Goal: Task Accomplishment & Management: Use online tool/utility

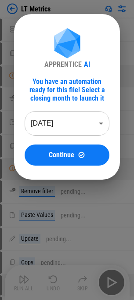
click at [62, 123] on body "LT Metrics Unhide Rows pending... Copy pending... Manual Change Required pendin…" at bounding box center [67, 150] width 134 height 300
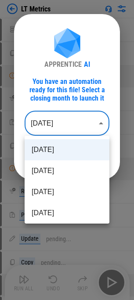
click at [48, 69] on div at bounding box center [67, 150] width 134 height 300
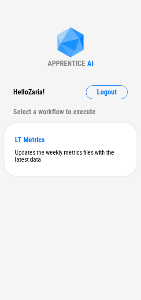
click at [14, 14] on div "APPRENTICE AI Hello Zaria ! Logout Select a workflow to execute LT Metrics Upda…" at bounding box center [70, 150] width 141 height 300
click at [94, 91] on button "Logout" at bounding box center [107, 92] width 42 height 14
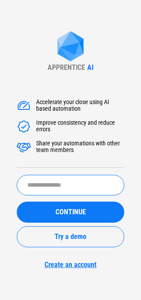
click at [51, 182] on input "text" at bounding box center [70, 185] width 107 height 21
type input "******"
click at [17, 202] on button "CONTINUE" at bounding box center [70, 212] width 107 height 21
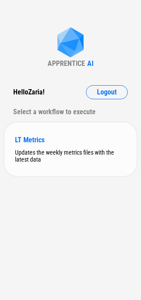
click at [44, 160] on div "Updates the weekly metrics files with the latest data" at bounding box center [70, 156] width 111 height 14
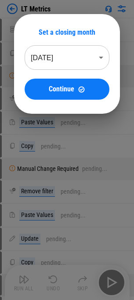
click at [53, 48] on body "LT Metrics Unhide Rows pending... Copy pending... Manual Change Required pendin…" at bounding box center [67, 150] width 134 height 300
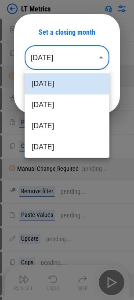
click at [59, 18] on div at bounding box center [67, 150] width 134 height 300
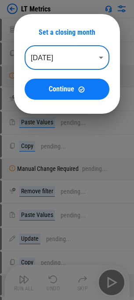
click at [47, 92] on li "Aug 2025" at bounding box center [67, 90] width 64 height 12
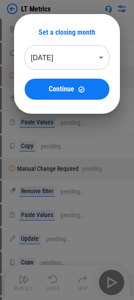
click at [52, 20] on div "Set a closing month Aug 2025 ******** ​ Continue" at bounding box center [67, 64] width 106 height 100
click at [59, 66] on body "LT Metrics Unhide Rows pending... Copy pending... Manual Change Required pendin…" at bounding box center [67, 150] width 134 height 300
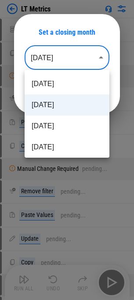
click at [59, 83] on li "[DATE]" at bounding box center [67, 83] width 85 height 21
type input "********"
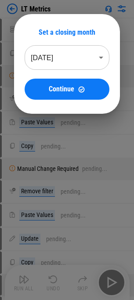
click at [101, 175] on div at bounding box center [67, 150] width 134 height 300
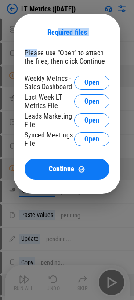
drag, startPoint x: 58, startPoint y: 29, endPoint x: 34, endPoint y: 52, distance: 33.2
click at [35, 51] on div "Required files Please use “Open” to attach the files, then click Continue Weekl…" at bounding box center [67, 104] width 106 height 180
drag, startPoint x: 58, startPoint y: 46, endPoint x: 2, endPoint y: 123, distance: 95.3
click at [57, 47] on div "Required files Please use “Open” to attach the files, then click Continue Weekl…" at bounding box center [67, 104] width 106 height 180
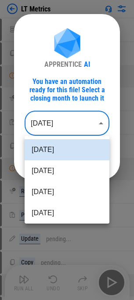
click at [72, 131] on body "LT Metrics Unhide Rows pending... Copy pending... Manual Change Required pendin…" at bounding box center [67, 150] width 134 height 300
click at [63, 177] on li "Aug 2025" at bounding box center [67, 170] width 85 height 21
type input "********"
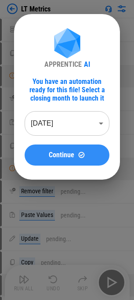
click at [67, 146] on button "Continue" at bounding box center [67, 155] width 85 height 21
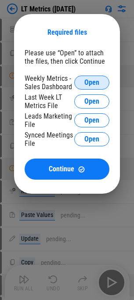
click at [91, 87] on button "Open" at bounding box center [91, 83] width 35 height 14
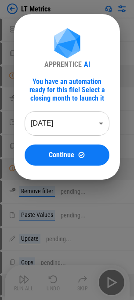
drag, startPoint x: 74, startPoint y: 50, endPoint x: 33, endPoint y: 3, distance: 62.9
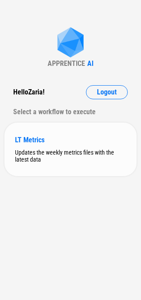
click at [72, 159] on div "Updates the weekly metrics files with the latest data" at bounding box center [70, 156] width 111 height 14
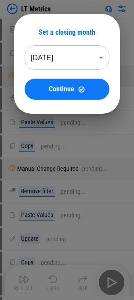
click at [57, 62] on body "LT Metrics Unhide Rows pending... Copy pending... Manual Change Required pendin…" at bounding box center [67, 150] width 134 height 300
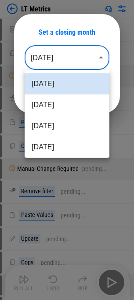
click at [63, 39] on div at bounding box center [67, 150] width 134 height 300
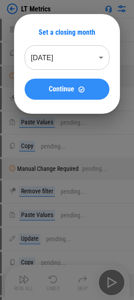
click at [44, 88] on div "Continue" at bounding box center [67, 89] width 64 height 7
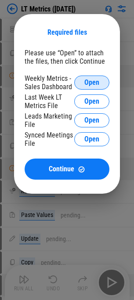
click at [98, 81] on span "Open" at bounding box center [91, 82] width 15 height 7
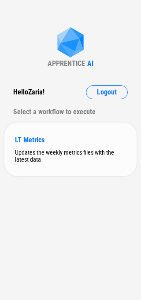
click at [48, 149] on div "Updates the weekly metrics files with the latest data" at bounding box center [70, 156] width 111 height 14
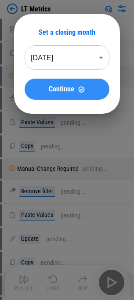
drag, startPoint x: 57, startPoint y: 13, endPoint x: 31, endPoint y: 83, distance: 74.5
click at [31, 83] on button "Continue" at bounding box center [67, 89] width 85 height 21
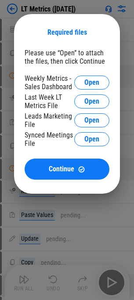
click at [80, 73] on div "Please use “Open” to attach the files, then click Continue Weekly Metrics - Sal…" at bounding box center [67, 114] width 85 height 131
click at [88, 80] on span "Open" at bounding box center [91, 82] width 15 height 7
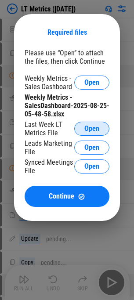
click at [92, 133] on button "Open" at bounding box center [91, 129] width 35 height 14
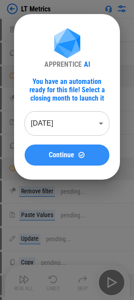
click at [57, 156] on span "Continue" at bounding box center [61, 155] width 25 height 7
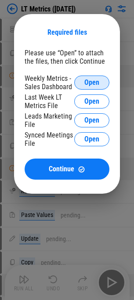
click at [91, 83] on span "Open" at bounding box center [91, 82] width 15 height 7
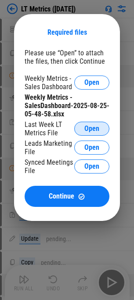
click at [93, 124] on button "Open" at bounding box center [91, 129] width 35 height 14
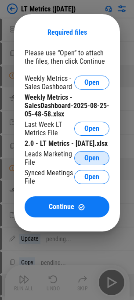
click at [90, 162] on span "Open" at bounding box center [91, 158] width 15 height 7
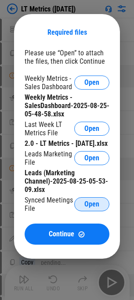
click at [94, 207] on button "Open" at bounding box center [91, 204] width 35 height 14
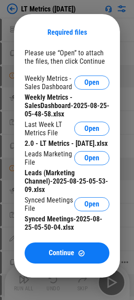
click at [28, 259] on button "Continue" at bounding box center [67, 252] width 85 height 21
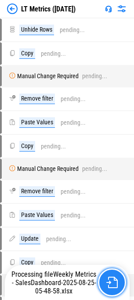
click at [110, 286] on img "button" at bounding box center [111, 282] width 11 height 11
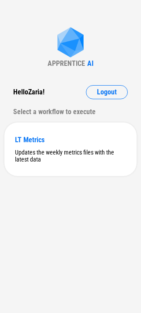
click at [34, 87] on div "Hello [PERSON_NAME] !" at bounding box center [28, 92] width 31 height 14
click at [34, 90] on div "Hello Zaria !" at bounding box center [28, 92] width 31 height 14
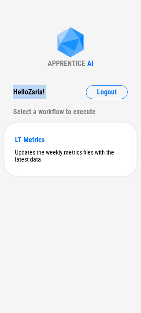
click at [28, 97] on div "Hello Zaria !" at bounding box center [28, 92] width 31 height 14
drag, startPoint x: 39, startPoint y: 211, endPoint x: 32, endPoint y: 130, distance: 80.7
click at [39, 211] on div "APPRENTICE AI Hello Zaria ! Logout Select a workflow to execute LT Metrics Upda…" at bounding box center [70, 156] width 141 height 313
click at [59, 144] on div "LT Metrics" at bounding box center [70, 140] width 111 height 8
click at [32, 155] on div "Updates the weekly metrics files with the latest data" at bounding box center [70, 156] width 111 height 14
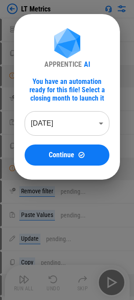
click at [50, 78] on div "You have an automation ready for this file! Select a closing month to launch it" at bounding box center [67, 89] width 85 height 25
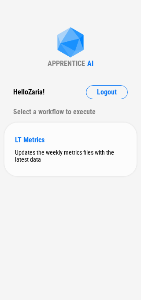
click at [65, 140] on div "LT Metrics" at bounding box center [70, 140] width 111 height 8
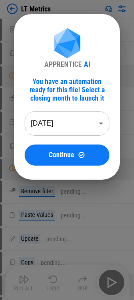
click at [70, 66] on div "APPRENTICE" at bounding box center [62, 64] width 37 height 8
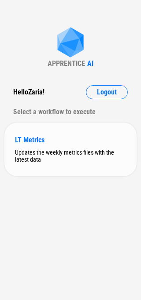
click at [50, 147] on div "LT Metrics Updates the weekly metrics files with the latest data" at bounding box center [70, 150] width 132 height 54
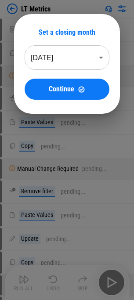
click at [34, 181] on div at bounding box center [67, 150] width 134 height 300
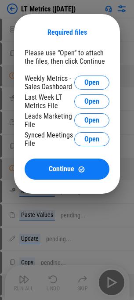
click at [30, 198] on div "Required files Please use “Open” to attach the files, then click Continue Weekl…" at bounding box center [67, 104] width 134 height 208
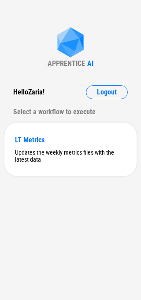
click at [59, 209] on div "APPRENTICE AI Hello [PERSON_NAME] ! Logout Select a workflow to execute LT Metr…" at bounding box center [70, 150] width 141 height 300
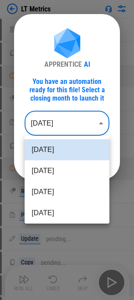
click at [50, 123] on body "LT Metrics Unhide Rows pending... Copy pending... Manual Change Required pendin…" at bounding box center [67, 150] width 134 height 300
click at [61, 85] on div at bounding box center [67, 150] width 134 height 300
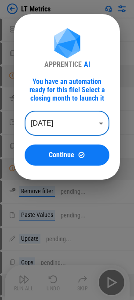
click at [61, 85] on div "[DATE] [DATE] [DATE] [DATE] [DATE] [DATE] [DATE] [DATE] [DATE] [DATE] [DATE] [D…" at bounding box center [67, 150] width 134 height 300
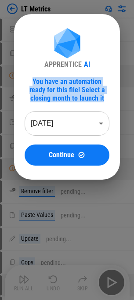
click at [61, 85] on div "You have an automation ready for this file! Select a closing month to launch it" at bounding box center [67, 89] width 85 height 25
click at [65, 59] on img at bounding box center [67, 44] width 35 height 32
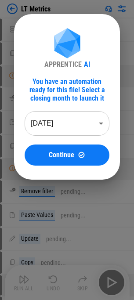
click at [65, 62] on div "APPRENTICE" at bounding box center [62, 64] width 37 height 8
click at [79, 72] on div "APPRENTICE AI You have an automation ready for this file! Select a closing mont…" at bounding box center [67, 96] width 85 height 137
click at [79, 90] on div "You have an automation ready for this file! Select a closing month to launch it" at bounding box center [67, 89] width 85 height 25
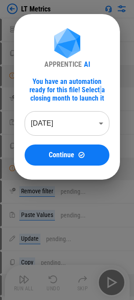
click at [79, 90] on div "You have an automation ready for this file! Select a closing month to launch it" at bounding box center [67, 89] width 85 height 25
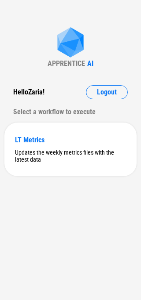
click at [93, 186] on div "APPRENTICE AI Hello [PERSON_NAME] ! Logout Select a workflow to execute LT Metr…" at bounding box center [70, 150] width 141 height 300
click at [99, 168] on div "LT Metrics Updates the weekly metrics files with the latest data" at bounding box center [70, 150] width 132 height 54
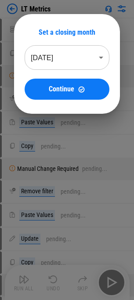
click at [59, 17] on div "Set a closing month Sep 2025 ******** ​ Continue" at bounding box center [67, 64] width 106 height 100
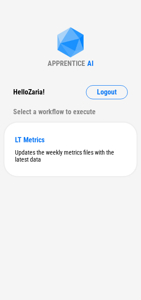
click at [36, 213] on div "APPRENTICE AI Hello [PERSON_NAME] ! Logout Select a workflow to execute LT Metr…" at bounding box center [70, 150] width 141 height 300
click at [31, 90] on div "Hello Zaria !" at bounding box center [28, 92] width 31 height 14
click at [31, 95] on div "Hello Zaria !" at bounding box center [28, 92] width 31 height 14
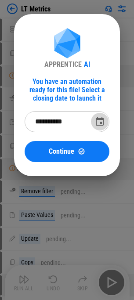
click at [97, 120] on icon "Choose date, selected date is Sep 30, 2025" at bounding box center [99, 121] width 11 height 11
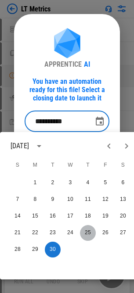
click at [88, 234] on button "25" at bounding box center [88, 233] width 16 height 16
type input "**********"
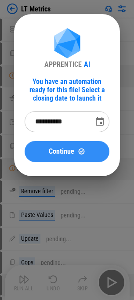
click at [61, 154] on span "Continue" at bounding box center [61, 151] width 25 height 7
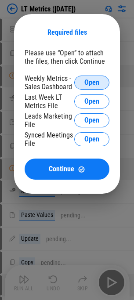
click at [90, 85] on span "Open" at bounding box center [91, 82] width 15 height 7
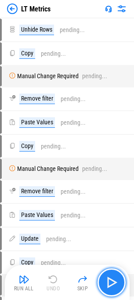
click at [113, 282] on img "button" at bounding box center [112, 282] width 14 height 14
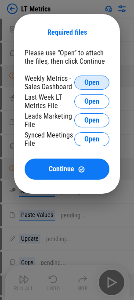
click at [87, 79] on span "Open" at bounding box center [91, 82] width 15 height 7
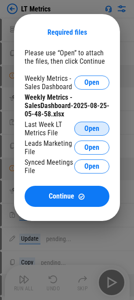
click at [87, 126] on span "Open" at bounding box center [91, 128] width 15 height 7
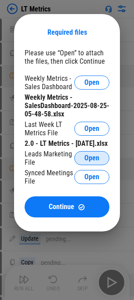
click at [85, 162] on span "Open" at bounding box center [91, 158] width 15 height 7
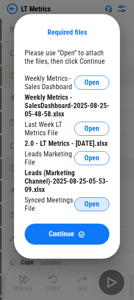
click at [83, 208] on button "Open" at bounding box center [91, 204] width 35 height 14
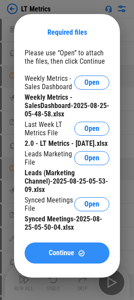
click at [62, 257] on span "Continue" at bounding box center [61, 252] width 25 height 7
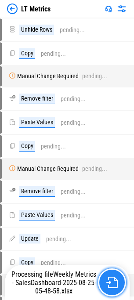
click at [111, 279] on img "button" at bounding box center [111, 282] width 11 height 11
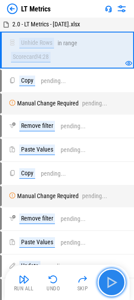
click at [111, 280] on img "button" at bounding box center [112, 282] width 14 height 14
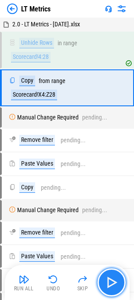
click at [111, 280] on img "button" at bounding box center [112, 282] width 14 height 14
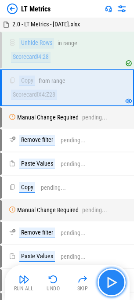
click at [111, 280] on img "button" at bounding box center [112, 282] width 14 height 14
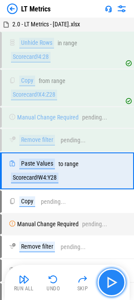
click at [111, 280] on img "button" at bounding box center [112, 282] width 14 height 14
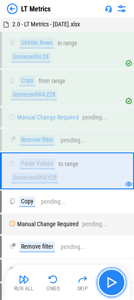
click at [111, 280] on img "button" at bounding box center [112, 282] width 14 height 14
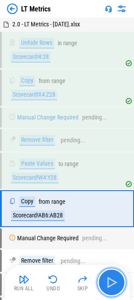
click at [111, 280] on img "button" at bounding box center [112, 282] width 14 height 14
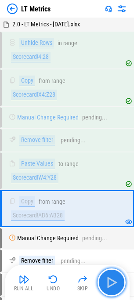
click at [111, 280] on img "button" at bounding box center [112, 282] width 14 height 14
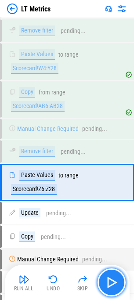
click at [111, 280] on img "button" at bounding box center [112, 282] width 14 height 14
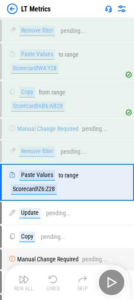
scroll to position [142, 0]
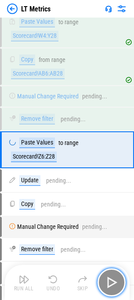
click at [111, 280] on img "button" at bounding box center [112, 282] width 14 height 14
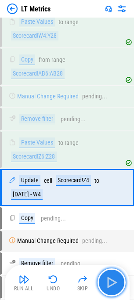
click at [111, 280] on img "button" at bounding box center [112, 282] width 14 height 14
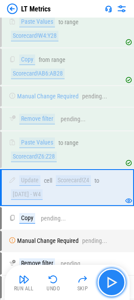
click at [111, 280] on img "button" at bounding box center [112, 282] width 14 height 14
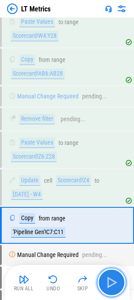
click at [118, 281] on img "button" at bounding box center [112, 282] width 14 height 14
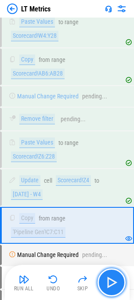
click at [118, 281] on img "button" at bounding box center [112, 282] width 14 height 14
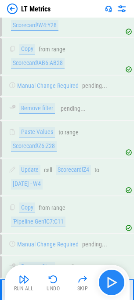
click at [118, 281] on div "Run All Undo Skip" at bounding box center [68, 282] width 116 height 28
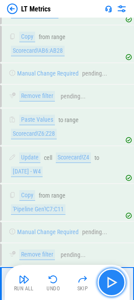
click at [118, 281] on img "button" at bounding box center [112, 282] width 14 height 14
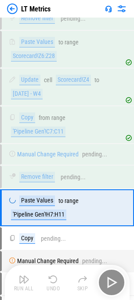
scroll to position [256, 0]
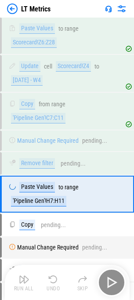
click at [118, 281] on div "Run All Undo Skip" at bounding box center [68, 282] width 116 height 28
click at [118, 281] on img "button" at bounding box center [112, 282] width 14 height 14
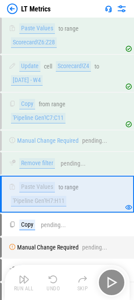
click at [118, 281] on div "Run All Undo Skip" at bounding box center [68, 282] width 116 height 28
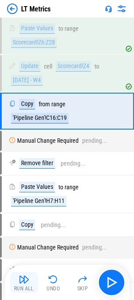
click at [31, 284] on button "Run All" at bounding box center [24, 282] width 28 height 21
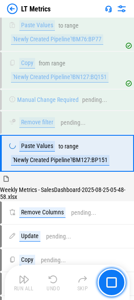
scroll to position [665, 0]
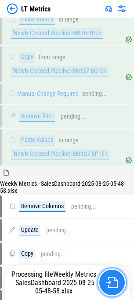
click at [115, 278] on img "button" at bounding box center [111, 282] width 11 height 11
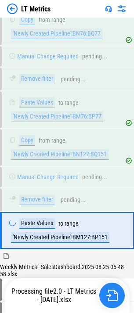
scroll to position [659, 0]
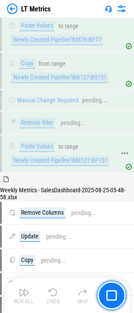
click at [94, 157] on div "Paste Values to range 'Newly Created Pipeline'!BM127:BP151" at bounding box center [62, 153] width 107 height 25
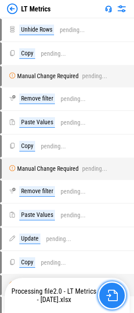
click at [104, 296] on button "button" at bounding box center [112, 296] width 28 height 28
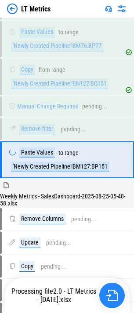
scroll to position [659, 0]
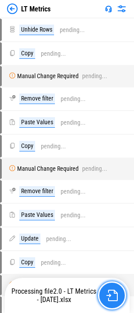
click at [110, 296] on img "button" at bounding box center [111, 295] width 11 height 11
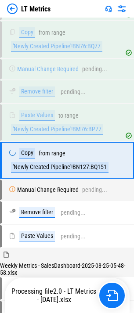
scroll to position [575, 0]
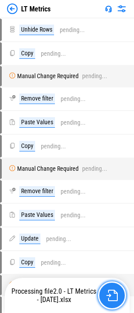
click at [121, 301] on button "button" at bounding box center [112, 296] width 28 height 28
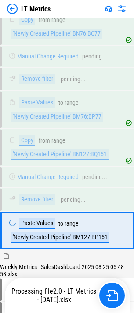
scroll to position [659, 0]
